Goal: Task Accomplishment & Management: Use online tool/utility

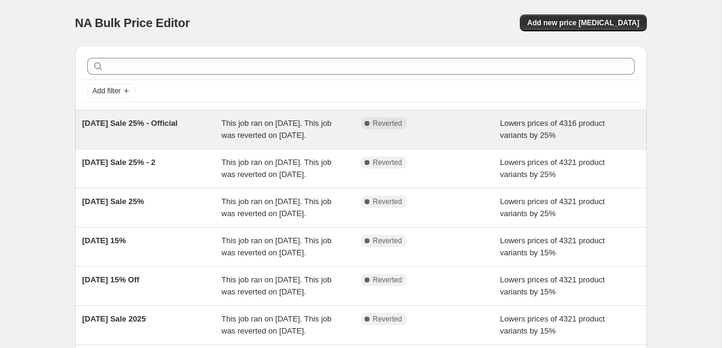
click at [403, 117] on span "Complete Reverted" at bounding box center [384, 123] width 46 height 12
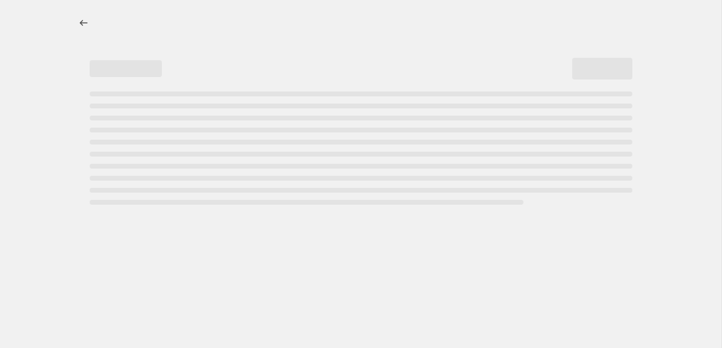
select select "percentage"
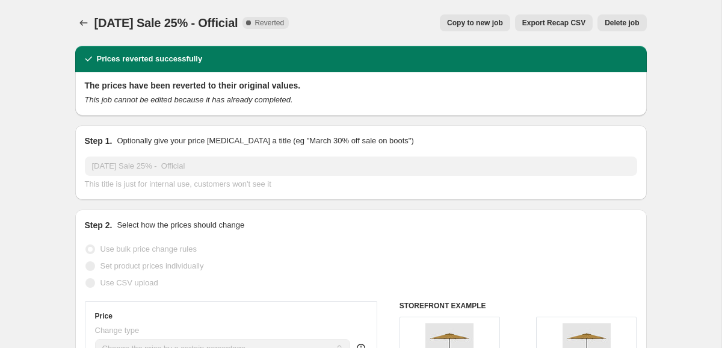
click at [476, 25] on span "Copy to new job" at bounding box center [475, 23] width 56 height 10
select select "percentage"
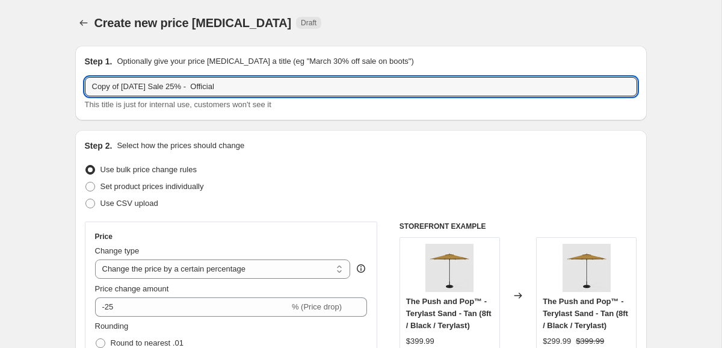
drag, startPoint x: 272, startPoint y: 85, endPoint x: -22, endPoint y: 78, distance: 293.9
click at [0, 78] on html "Home Settings Plans Skip to content Create new price [MEDICAL_DATA]. This page …" at bounding box center [361, 174] width 722 height 348
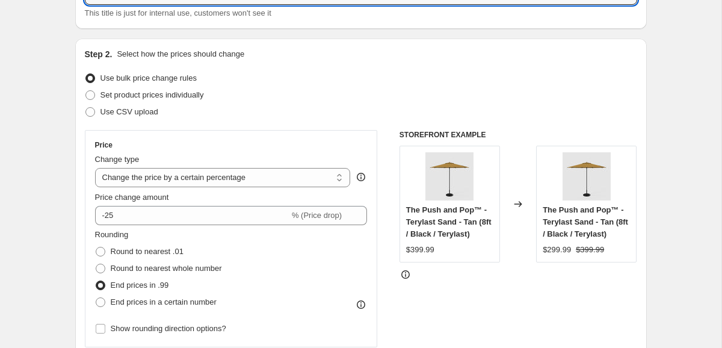
scroll to position [92, 0]
type input "End of Season Sale"
click at [145, 200] on span "Price change amount" at bounding box center [132, 196] width 74 height 9
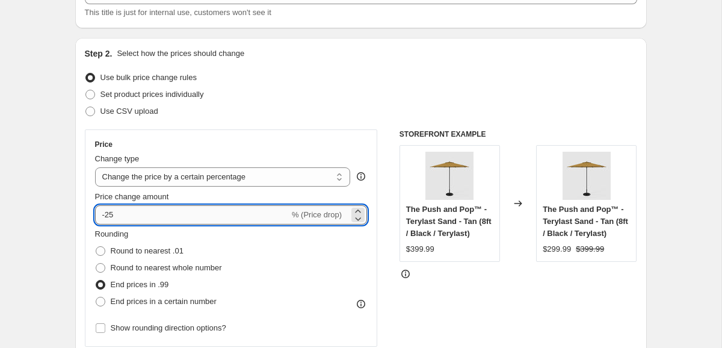
click at [145, 213] on input "-25" at bounding box center [192, 214] width 194 height 19
type input "-20"
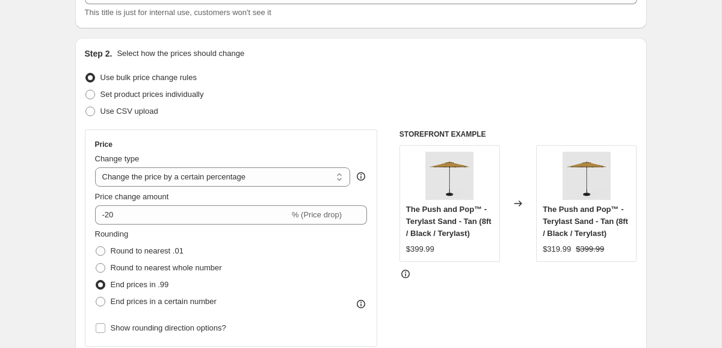
click at [311, 101] on div "Set product prices individually" at bounding box center [361, 94] width 553 height 17
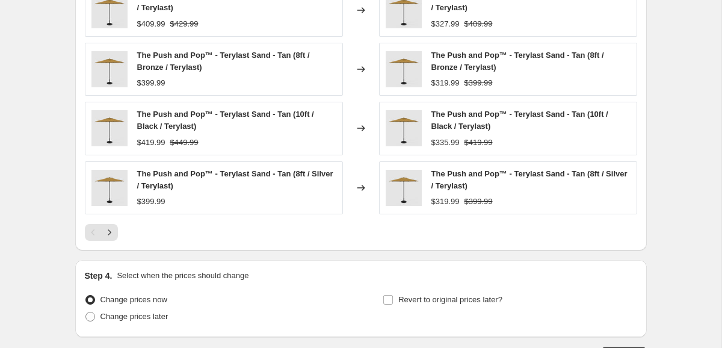
scroll to position [875, 0]
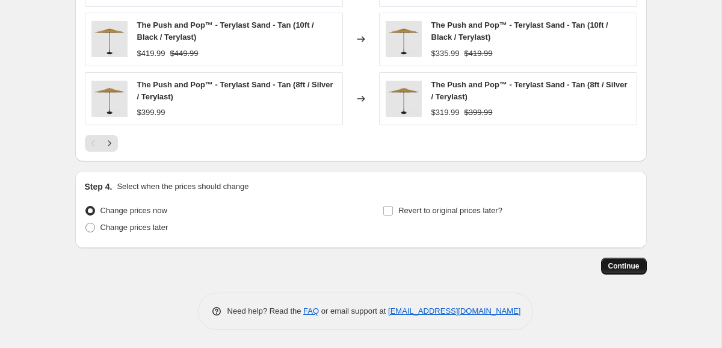
click at [628, 267] on span "Continue" at bounding box center [624, 266] width 31 height 10
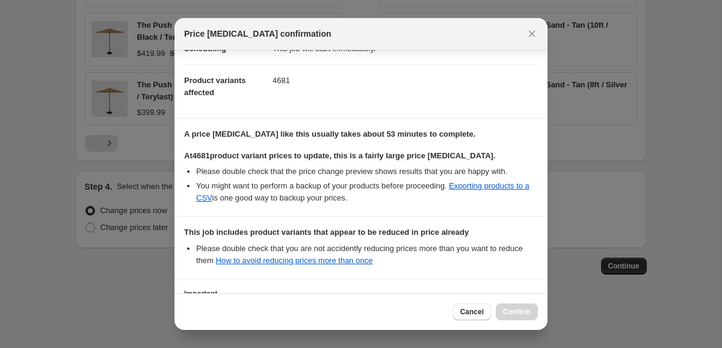
scroll to position [225, 0]
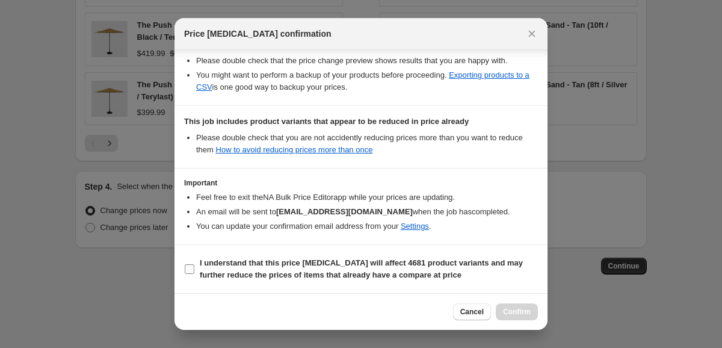
click at [190, 266] on input "I understand that this price [MEDICAL_DATA] will affect 4681 product variants a…" at bounding box center [190, 269] width 10 height 10
checkbox input "true"
click at [500, 311] on button "Confirm" at bounding box center [517, 311] width 42 height 17
